Goal: Task Accomplishment & Management: Use online tool/utility

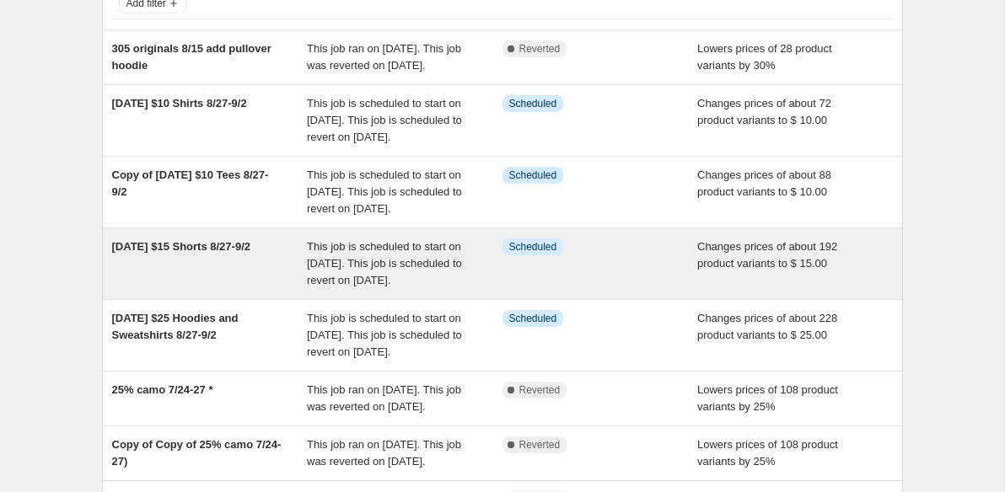
scroll to position [128, 0]
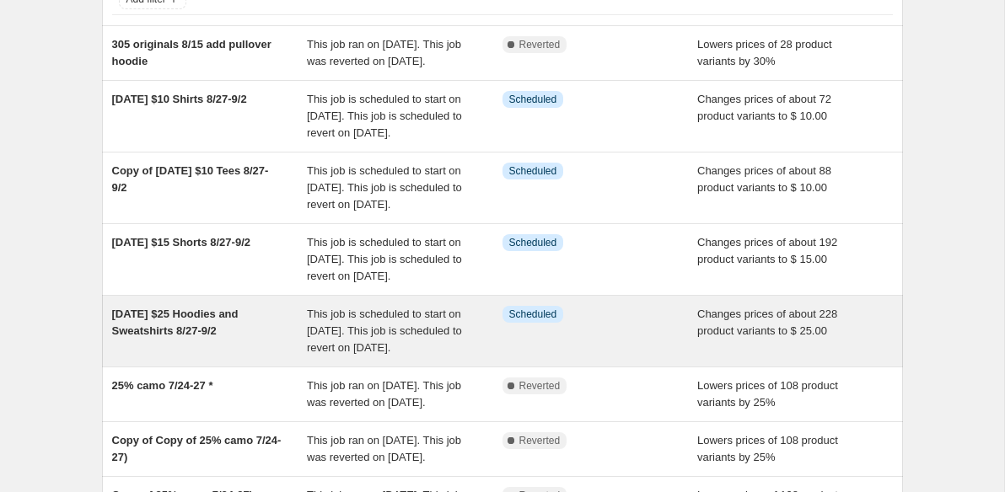
click at [156, 337] on span "[DATE] $25 Hoodies and Sweatshirts 8/27-9/2" at bounding box center [175, 323] width 126 height 30
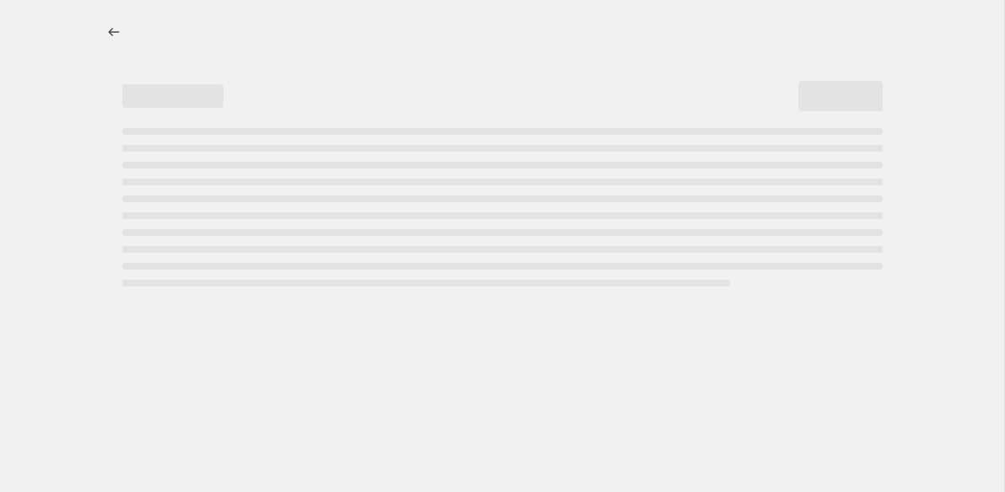
select select "no_change"
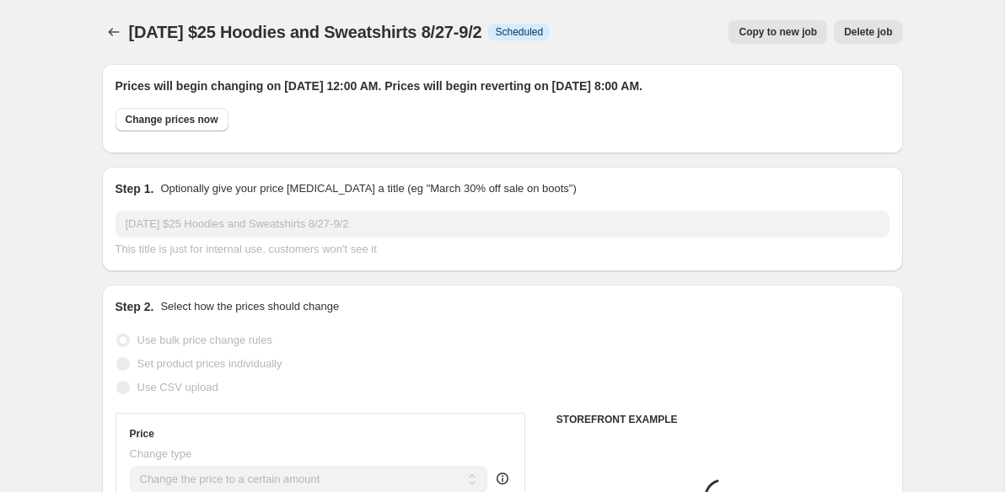
select select "collection"
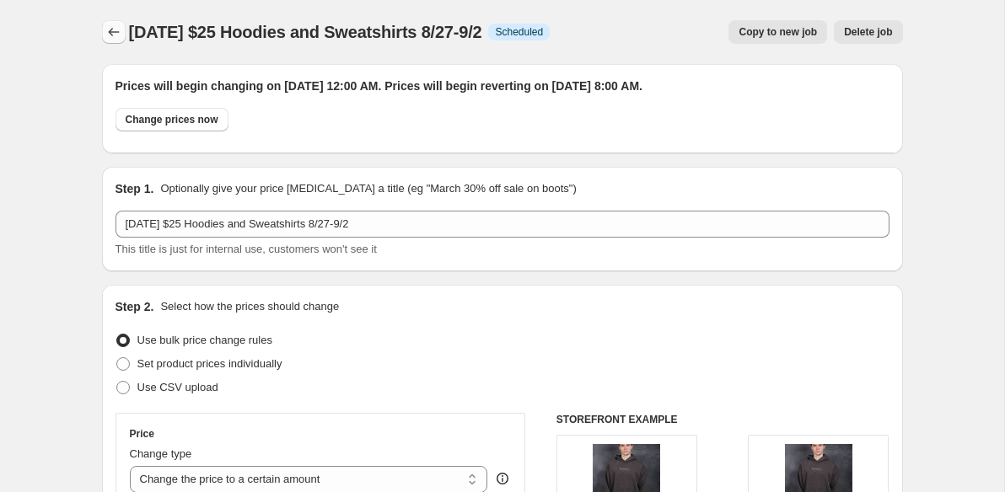
click at [110, 38] on icon "Price change jobs" at bounding box center [113, 32] width 17 height 17
